Goal: Information Seeking & Learning: Learn about a topic

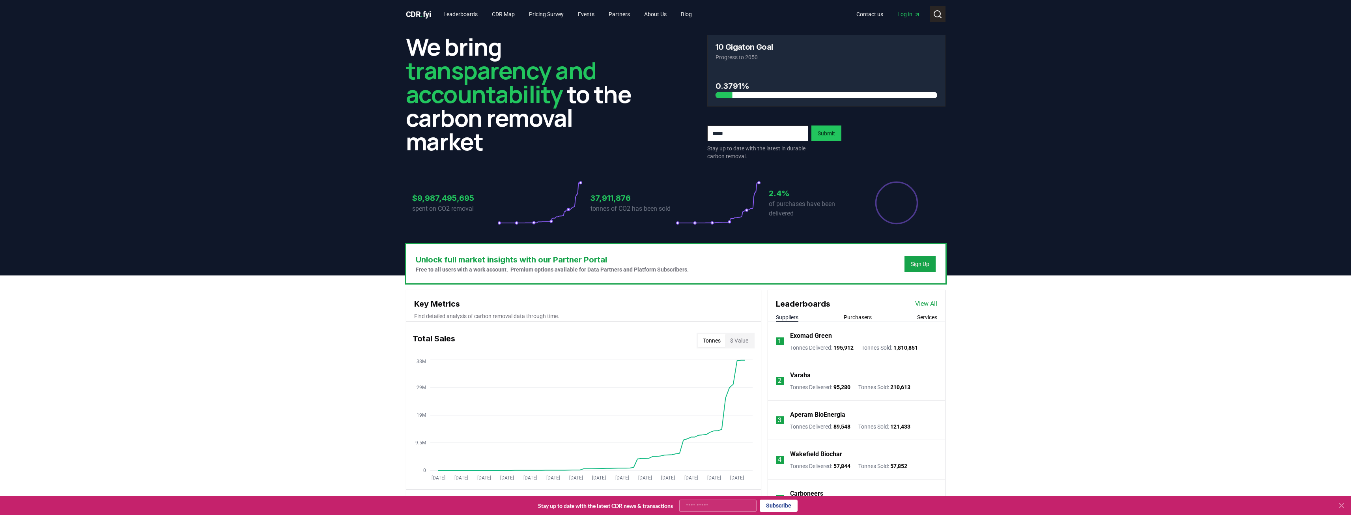
click at [937, 12] on icon at bounding box center [937, 13] width 9 height 9
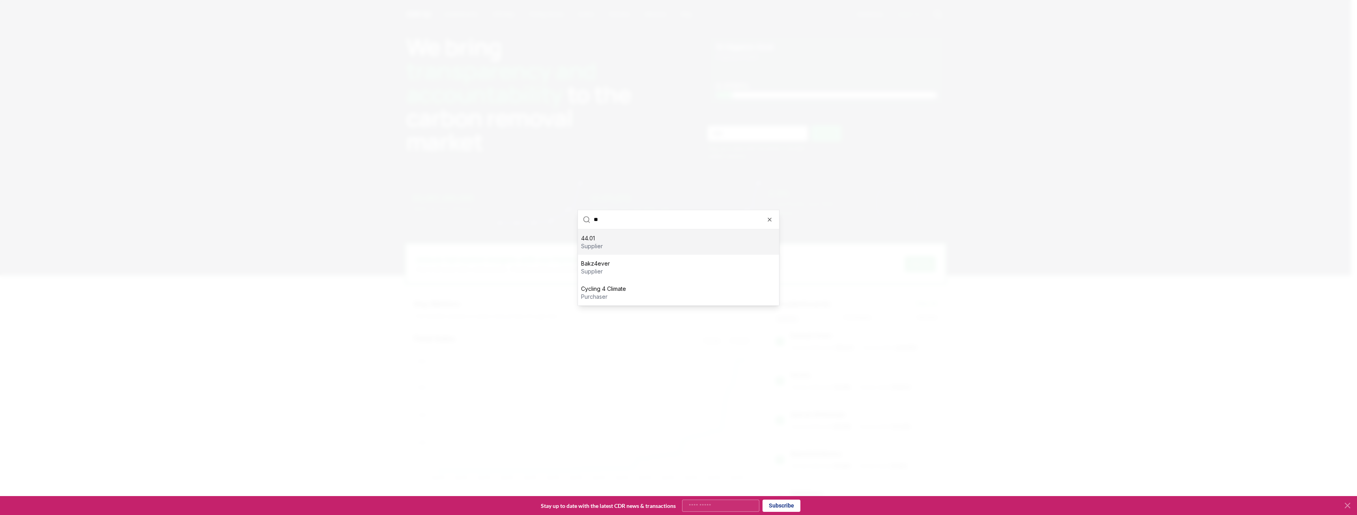
type input "**"
click at [615, 243] on div "44.01 supplier" at bounding box center [678, 241] width 201 height 25
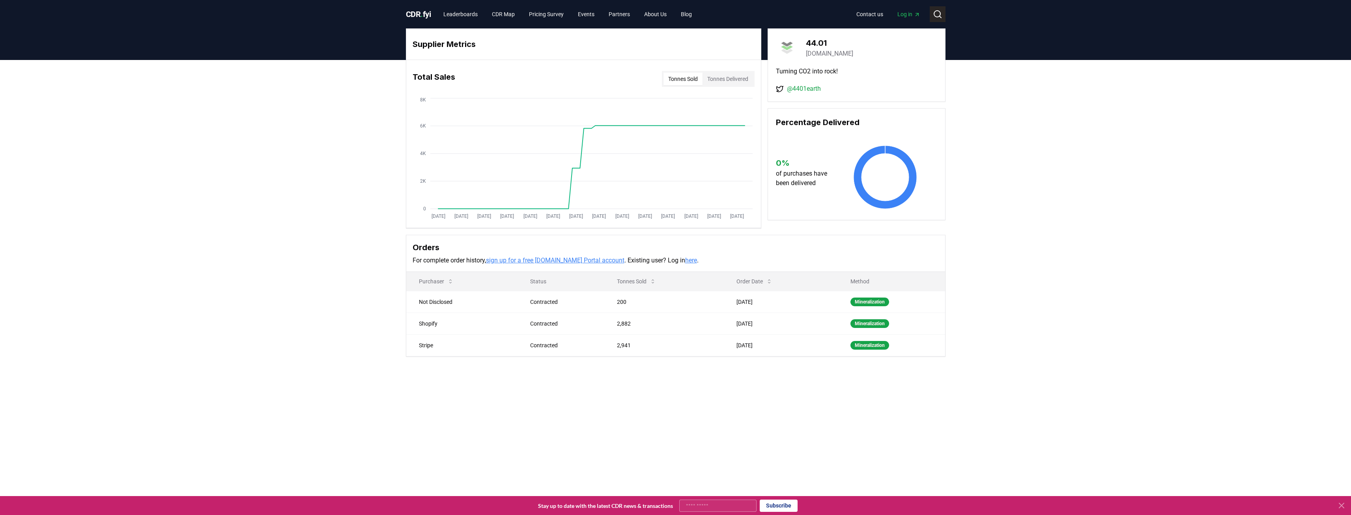
click at [936, 13] on icon at bounding box center [937, 13] width 9 height 9
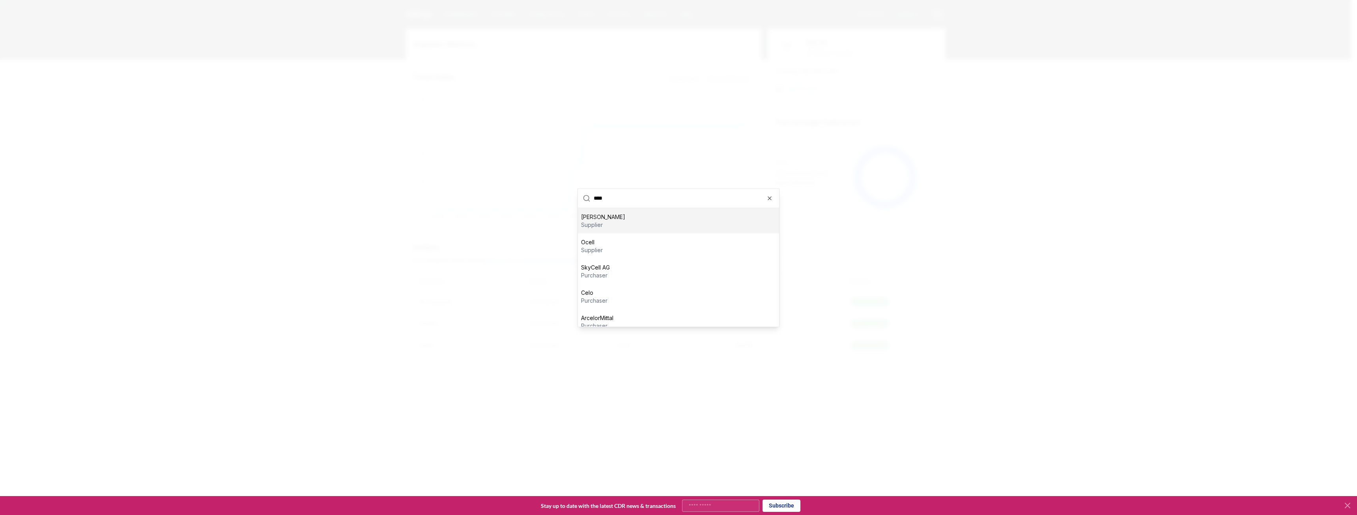
type input "*****"
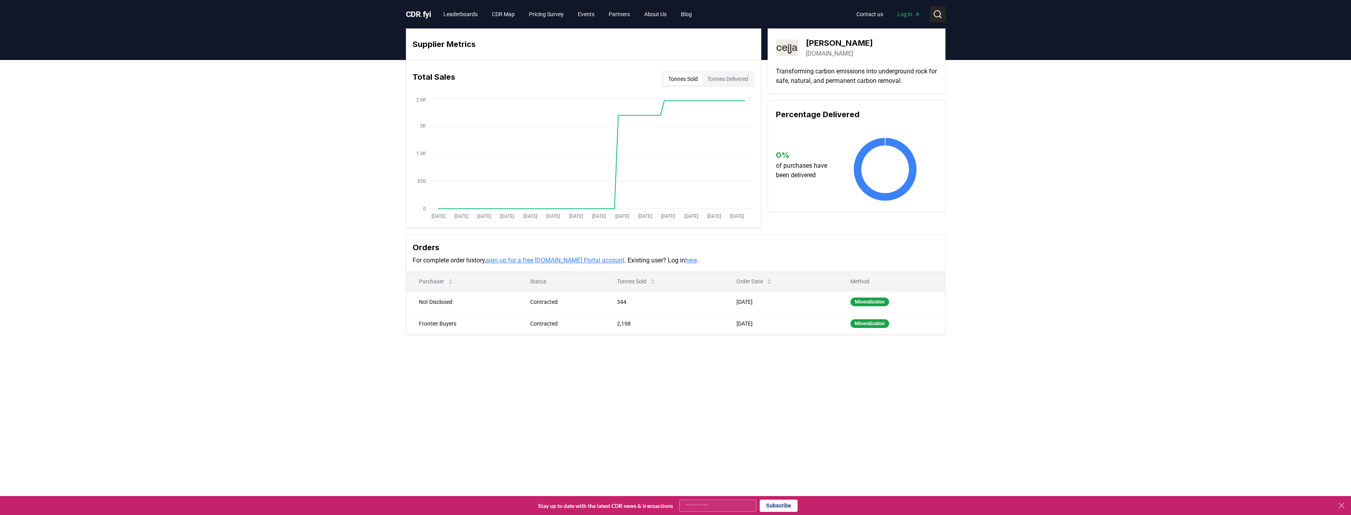
click at [935, 14] on icon at bounding box center [937, 13] width 9 height 9
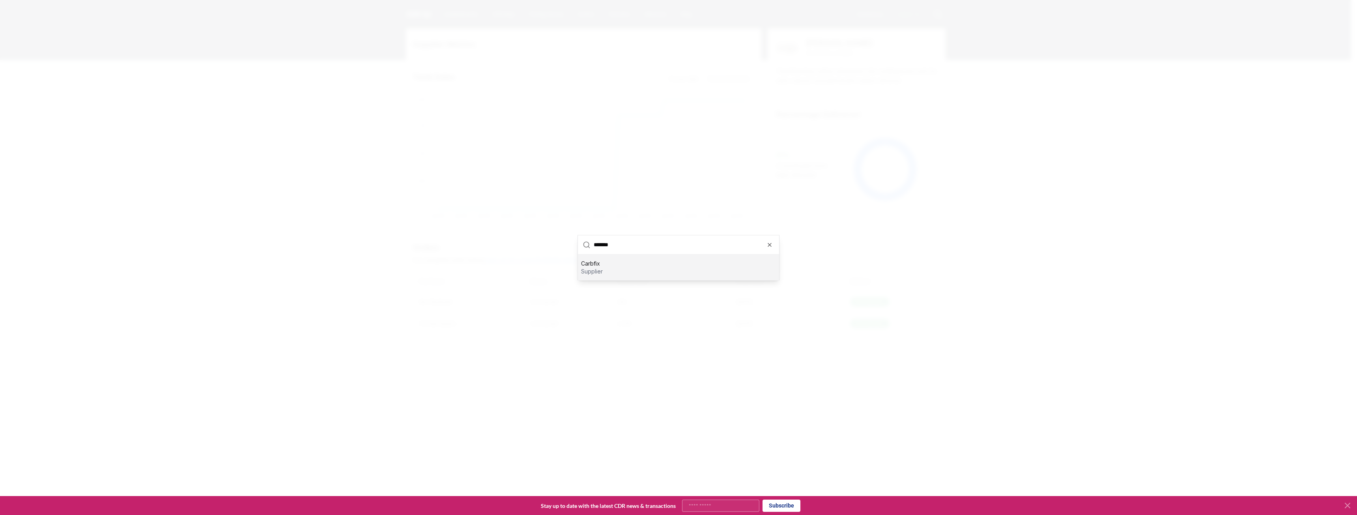
type input "*******"
click at [601, 267] on p "supplier" at bounding box center [592, 271] width 22 height 8
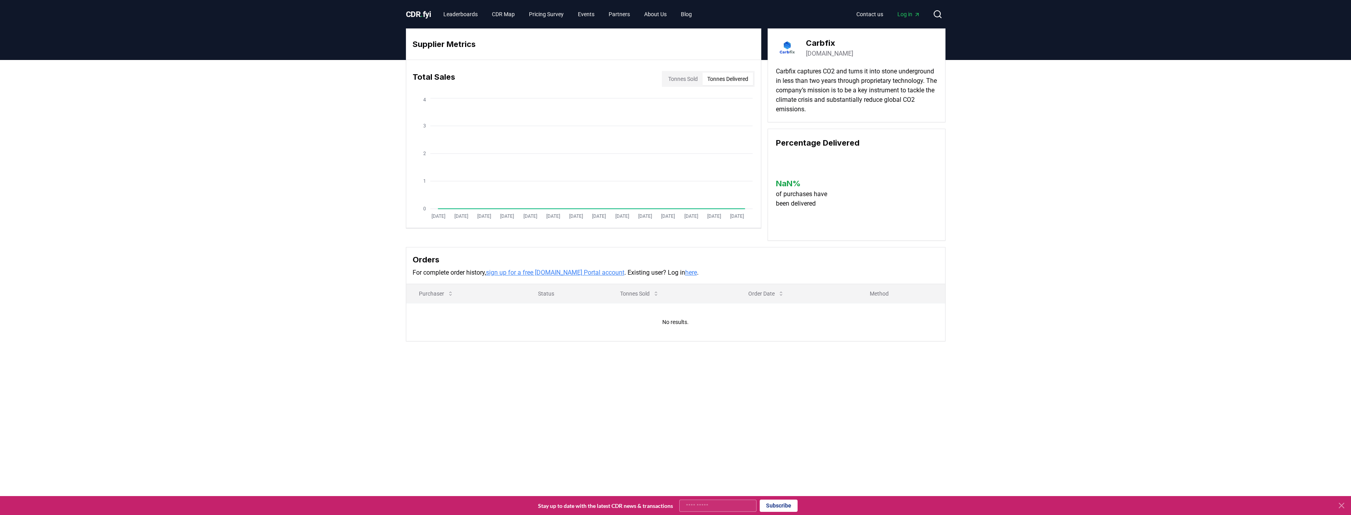
click at [736, 78] on button "Tonnes Delivered" at bounding box center [727, 79] width 50 height 13
click at [670, 79] on button "Tonnes Sold" at bounding box center [682, 79] width 39 height 13
click at [460, 13] on link "Leaderboards" at bounding box center [460, 14] width 47 height 14
click at [467, 10] on link "Leaderboards" at bounding box center [460, 14] width 47 height 14
click at [944, 16] on button "Search" at bounding box center [938, 14] width 16 height 16
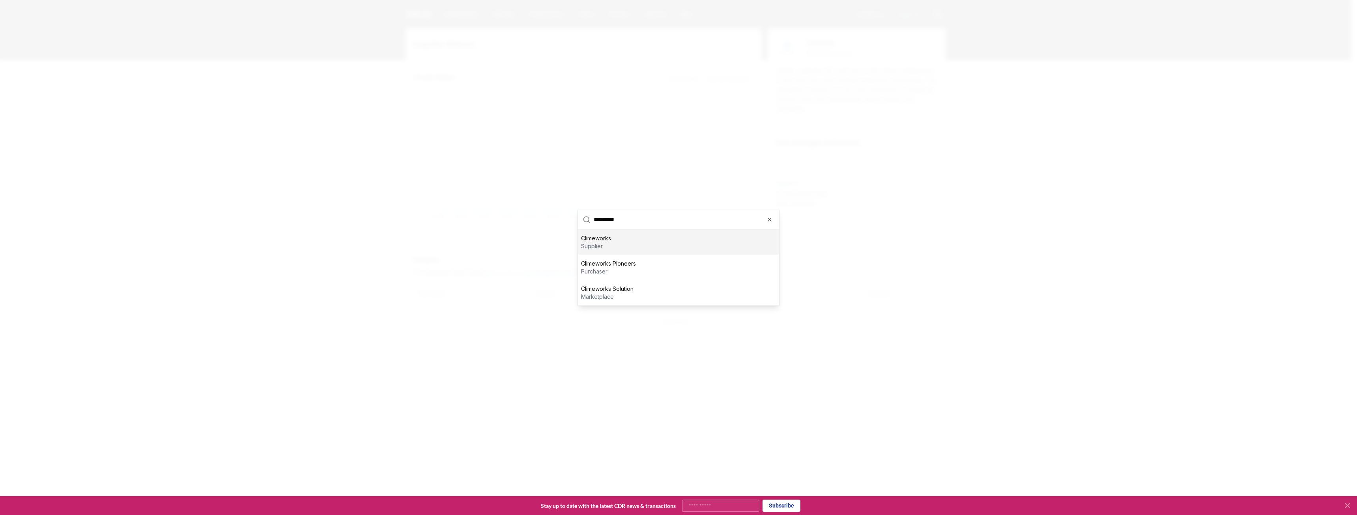
type input "**********"
click at [615, 247] on div "Climeworks supplier" at bounding box center [678, 241] width 201 height 25
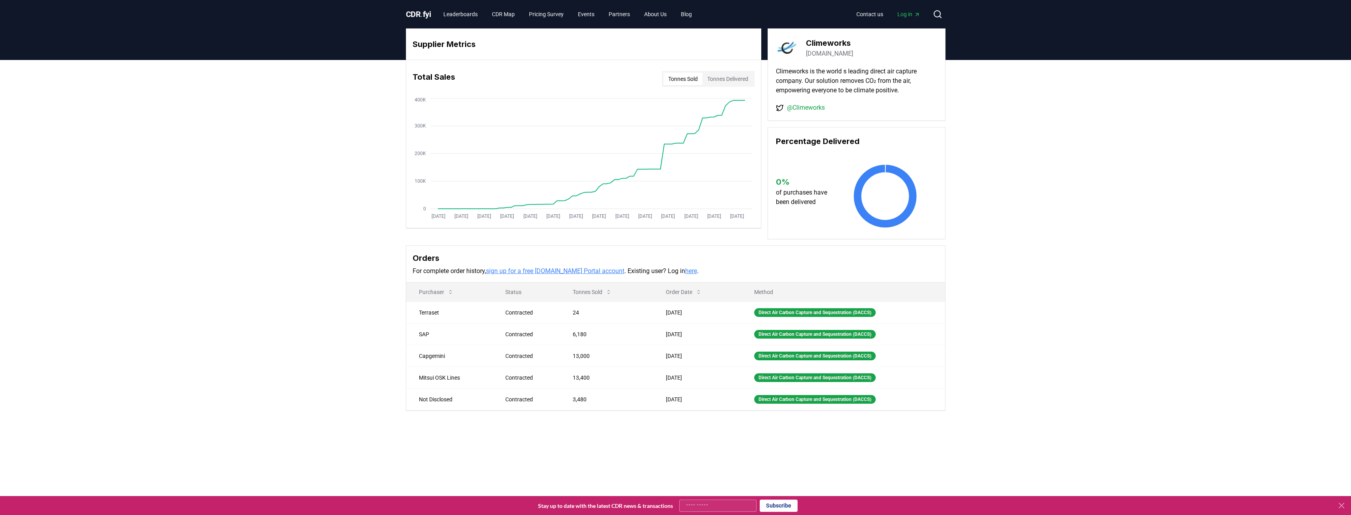
click at [721, 77] on button "Tonnes Delivered" at bounding box center [727, 79] width 50 height 13
click at [685, 77] on button "Tonnes Sold" at bounding box center [682, 79] width 39 height 13
click at [739, 77] on button "Tonnes Delivered" at bounding box center [727, 79] width 50 height 13
click at [699, 79] on button "Tonnes Sold" at bounding box center [682, 79] width 39 height 13
click at [726, 81] on button "Tonnes Delivered" at bounding box center [727, 79] width 50 height 13
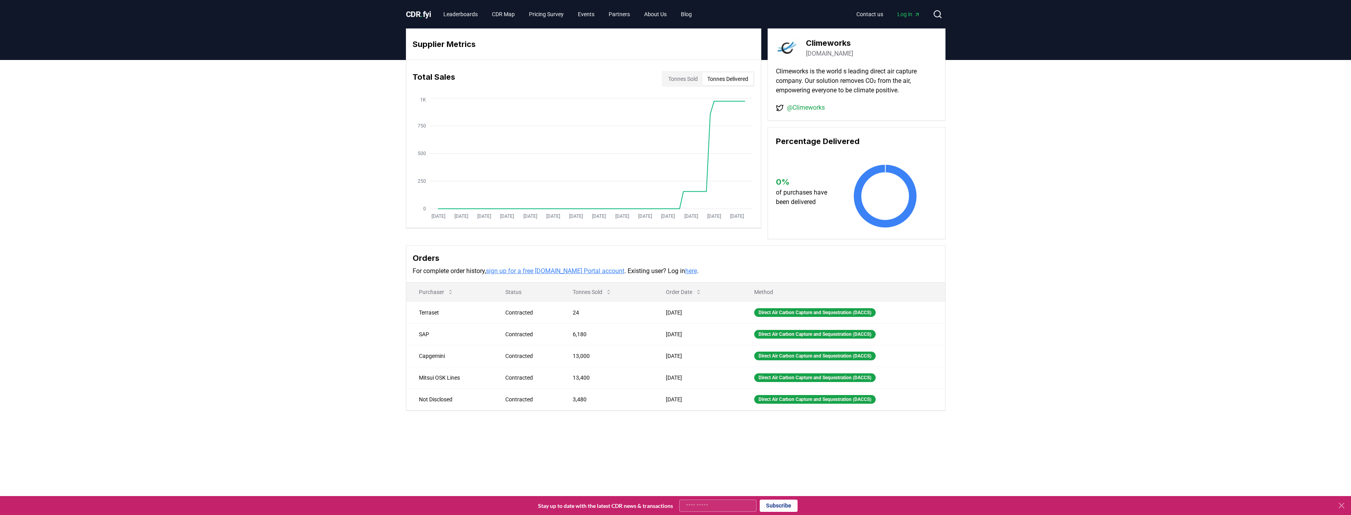
click at [668, 81] on button "Tonnes Sold" at bounding box center [682, 79] width 39 height 13
click at [739, 80] on button "Tonnes Delivered" at bounding box center [727, 79] width 50 height 13
click at [663, 82] on button "Tonnes Sold" at bounding box center [682, 79] width 39 height 13
click at [942, 10] on button "Search" at bounding box center [938, 14] width 16 height 16
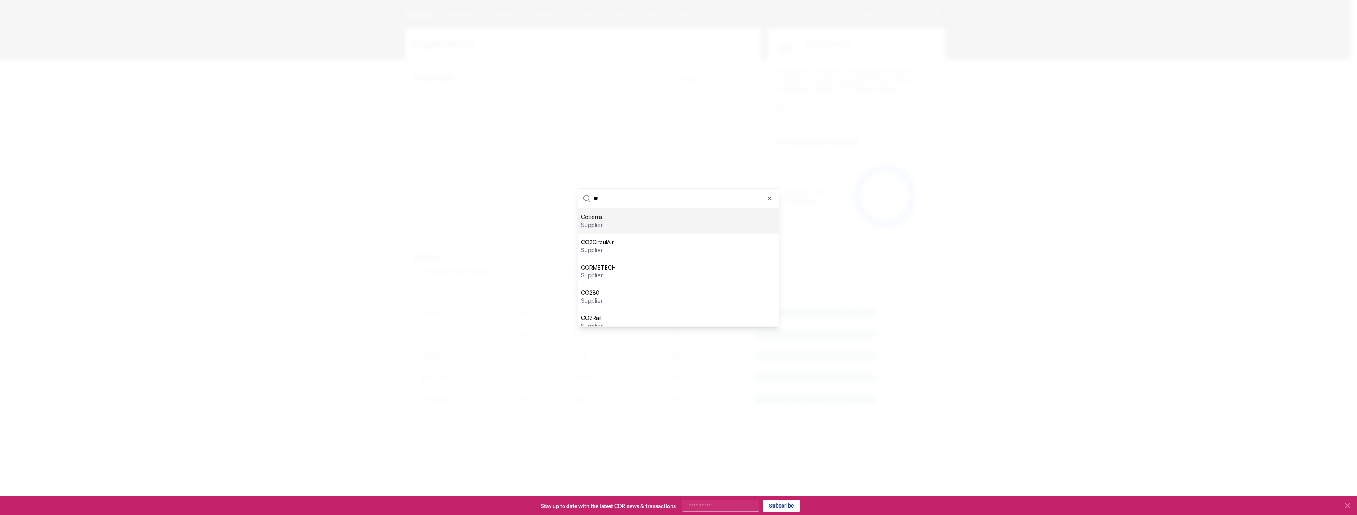
type input "*"
